Goal: Task Accomplishment & Management: Manage account settings

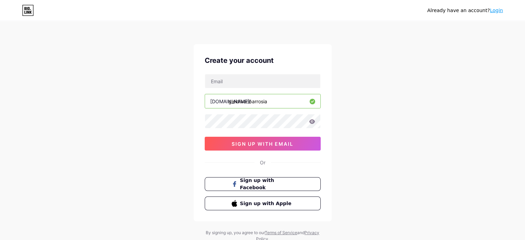
click at [266, 143] on span "sign up with email" at bounding box center [263, 144] width 62 height 6
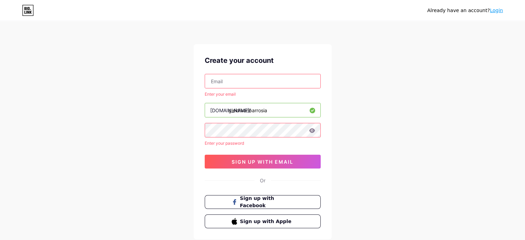
click at [241, 80] on input "text" at bounding box center [262, 81] width 115 height 14
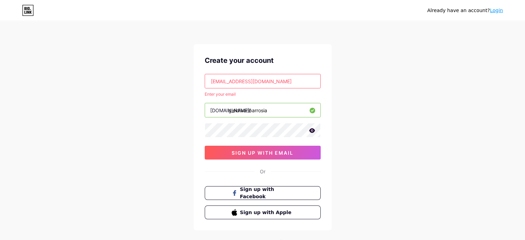
click at [255, 154] on span "sign up with email" at bounding box center [263, 153] width 62 height 6
drag, startPoint x: 275, startPoint y: 94, endPoint x: 202, endPoint y: 92, distance: 72.6
click at [202, 92] on div "Create your account [EMAIL_ADDRESS][DOMAIN_NAME] The email has already been tak…" at bounding box center [263, 137] width 138 height 186
click at [198, 82] on div at bounding box center [198, 82] width 0 height 0
click at [297, 89] on div "[EMAIL_ADDRESS][DOMAIN_NAME] The email has already been taken. [DOMAIN_NAME]/ g…" at bounding box center [263, 117] width 116 height 86
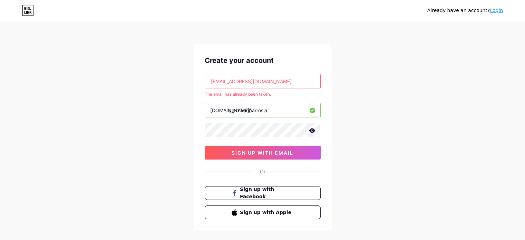
click at [251, 79] on input "[EMAIL_ADDRESS][DOMAIN_NAME]" at bounding box center [262, 81] width 115 height 14
drag, startPoint x: 252, startPoint y: 80, endPoint x: 247, endPoint y: 80, distance: 5.2
click at [247, 80] on input "[EMAIL_ADDRESS][DOMAIN_NAME]" at bounding box center [262, 81] width 115 height 14
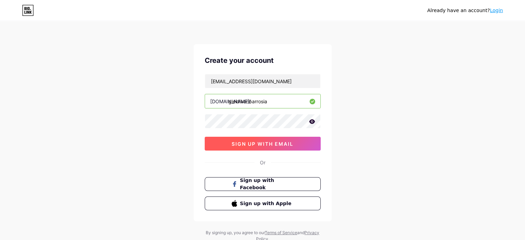
click at [261, 145] on span "sign up with email" at bounding box center [263, 144] width 62 height 6
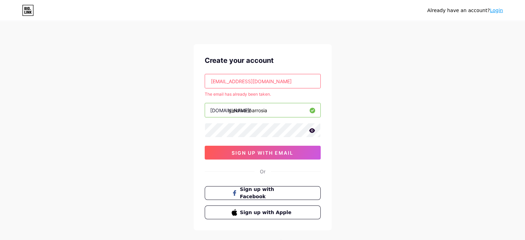
drag, startPoint x: 253, startPoint y: 81, endPoint x: 246, endPoint y: 80, distance: 6.9
click at [246, 80] on input "[EMAIL_ADDRESS][DOMAIN_NAME]" at bounding box center [262, 81] width 115 height 14
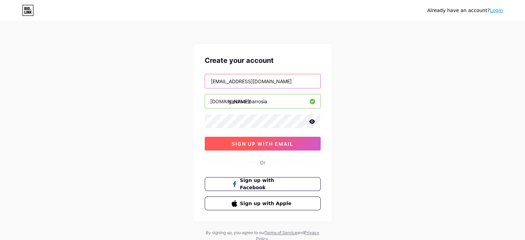
type input "[EMAIL_ADDRESS][DOMAIN_NAME]"
click at [244, 143] on span "sign up with email" at bounding box center [263, 144] width 62 height 6
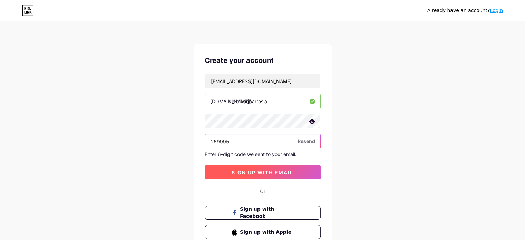
type input "269995"
click at [263, 170] on span "sign up with email" at bounding box center [263, 173] width 62 height 6
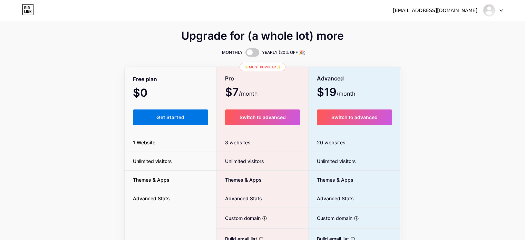
click at [176, 117] on span "Get Started" at bounding box center [170, 117] width 28 height 6
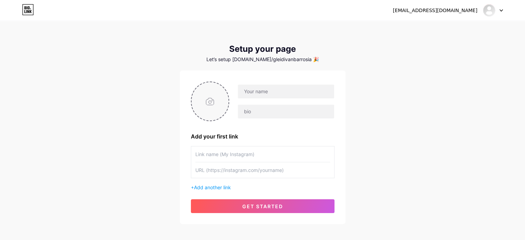
click at [211, 102] on input "file" at bounding box center [210, 101] width 37 height 38
type input "C:\fakepath\Documento de [PERSON_NAME] 2.jpg"
click at [269, 90] on input "text" at bounding box center [286, 92] width 96 height 14
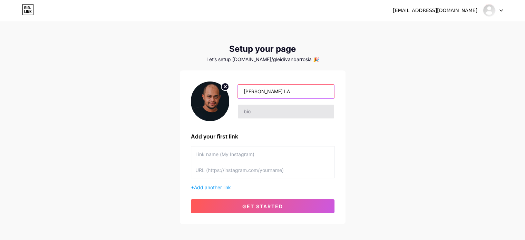
type input "[PERSON_NAME] I.A"
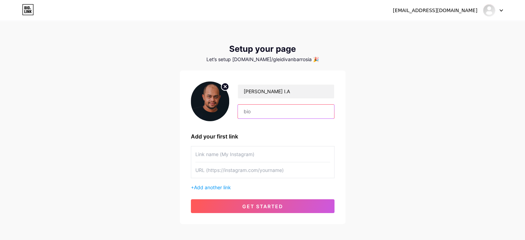
click at [266, 112] on input "text" at bounding box center [286, 112] width 96 height 14
paste input "😎"
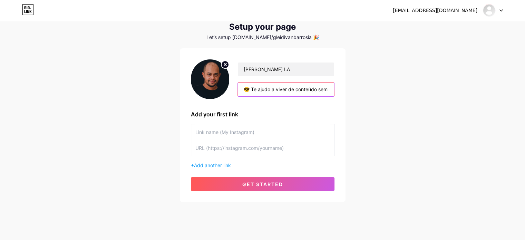
scroll to position [34, 0]
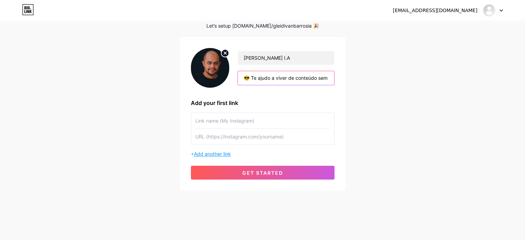
type input "😎 Te ajudo a viver de conteúdo sem aparecer usando Inteligência Artificial"
click at [221, 155] on span "Add another link" at bounding box center [212, 154] width 37 height 6
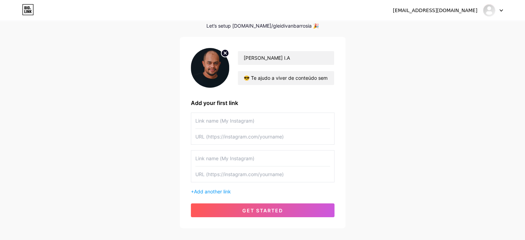
click at [298, 120] on input "text" at bounding box center [263, 121] width 135 height 16
paste input "😎"
paste input "🤖"
type input "🤖 VEO3 GRÁTIS"
click at [232, 137] on input "text" at bounding box center [263, 137] width 135 height 16
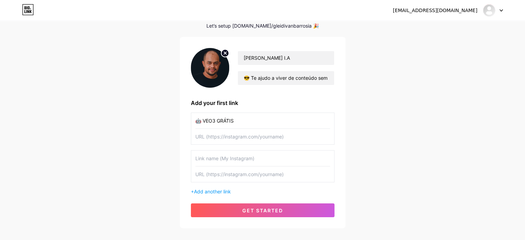
paste input "[URL][DOMAIN_NAME]"
type input "[URL][DOMAIN_NAME]"
click at [237, 157] on input "text" at bounding box center [263, 159] width 135 height 16
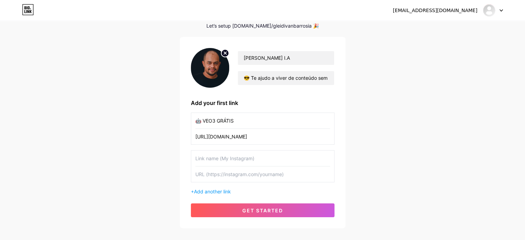
paste input "✅"
type input "✅ MEU WHATS"
click at [239, 174] on input "text" at bounding box center [263, 174] width 135 height 16
paste input "[URL][DOMAIN_NAME].."
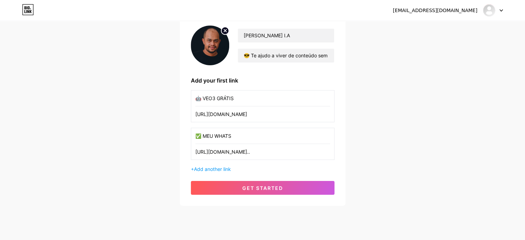
scroll to position [71, 0]
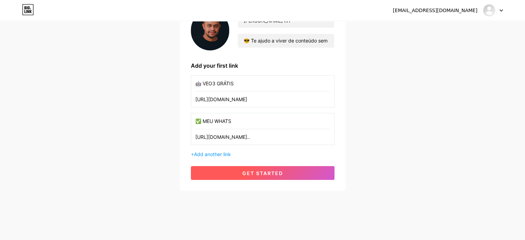
type input "[URL][DOMAIN_NAME].."
click at [253, 175] on span "get started" at bounding box center [262, 173] width 41 height 6
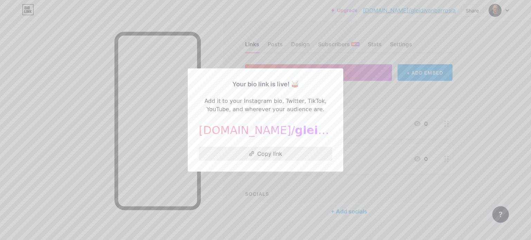
click at [268, 149] on button "Copy link" at bounding box center [265, 154] width 133 height 14
click at [302, 189] on div at bounding box center [265, 120] width 531 height 240
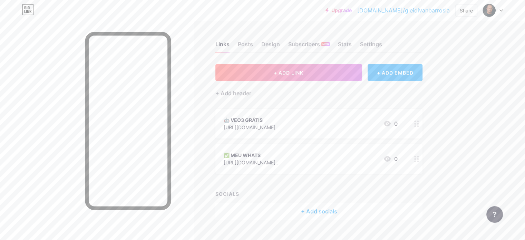
click at [276, 124] on div "[URL][DOMAIN_NAME]" at bounding box center [250, 127] width 52 height 7
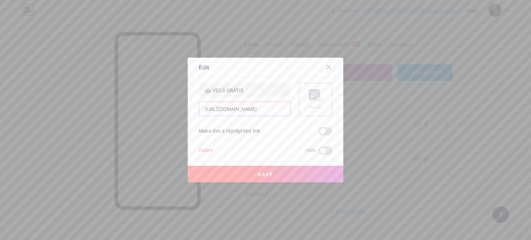
click at [247, 111] on input "[URL][DOMAIN_NAME]" at bounding box center [244, 109] width 91 height 14
paste input "70krWEJxPkDErvygzjeBs0R04JZ_F4Mq"
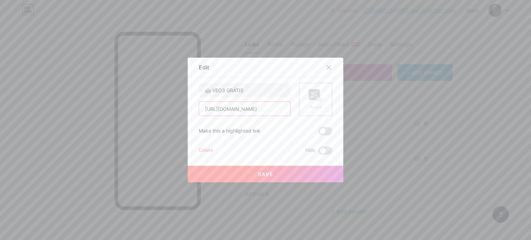
type input "[URL][DOMAIN_NAME]"
click at [271, 174] on button "Save" at bounding box center [265, 174] width 155 height 17
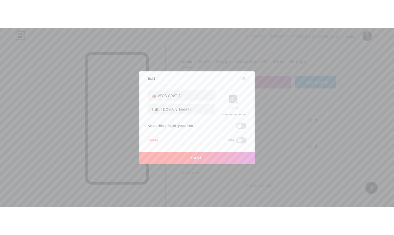
scroll to position [0, 0]
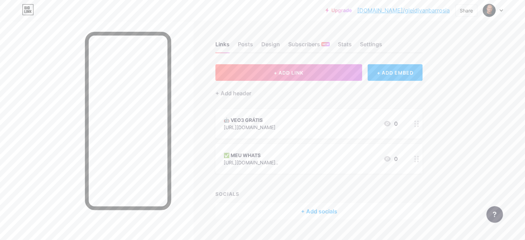
drag, startPoint x: 420, startPoint y: 0, endPoint x: 330, endPoint y: 4, distance: 89.9
click at [330, 5] on div "Upgrade [DOMAIN_NAME]/gleidi... [DOMAIN_NAME]/gleidivanbarrosia Share Switch ac…" at bounding box center [262, 10] width 525 height 12
